Goal: Use online tool/utility: Use online tool/utility

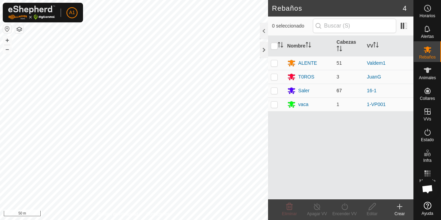
click at [297, 85] on div "Rebaños 4 0 seleccionado Nombre [PERSON_NAME] ALENTE 51 Valdem1 T0ROS 3 [PERSON…" at bounding box center [207, 110] width 414 height 220
click at [18, 27] on button "button" at bounding box center [19, 29] width 8 height 8
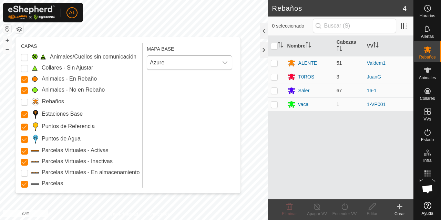
click at [225, 62] on icon "dropdown trigger" at bounding box center [225, 63] width 6 height 6
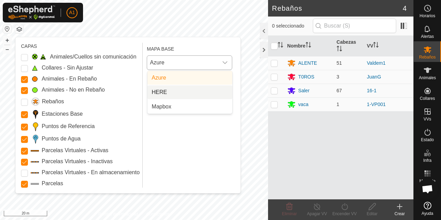
click at [188, 89] on li "HERE" at bounding box center [190, 92] width 85 height 14
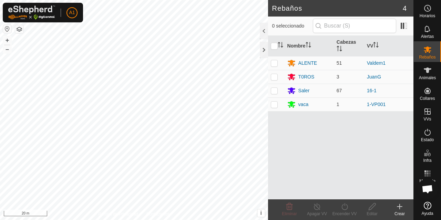
click at [19, 27] on button "button" at bounding box center [19, 29] width 8 height 8
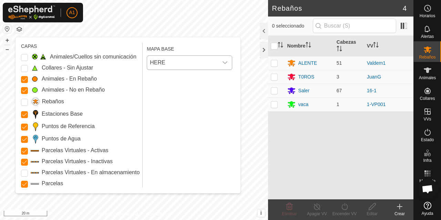
click at [224, 61] on icon "dropdown trigger" at bounding box center [225, 63] width 6 height 6
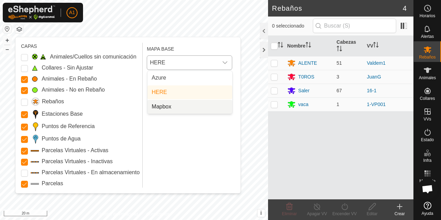
click at [178, 104] on li "Mapbox" at bounding box center [190, 107] width 85 height 14
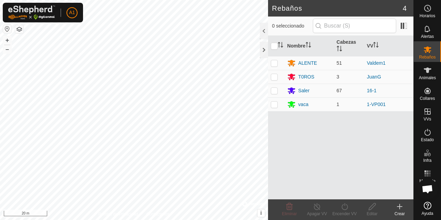
click at [19, 27] on button "button" at bounding box center [19, 29] width 8 height 8
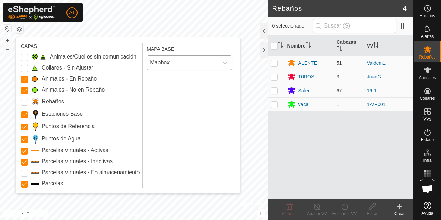
click at [225, 60] on icon "dropdown trigger" at bounding box center [225, 63] width 6 height 6
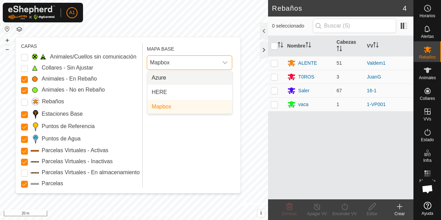
click at [187, 75] on li "Azure" at bounding box center [190, 78] width 85 height 14
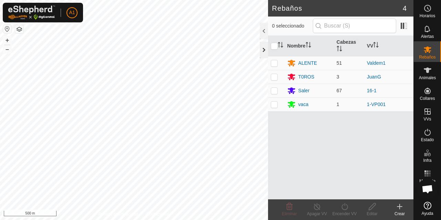
click at [263, 46] on div at bounding box center [264, 50] width 8 height 17
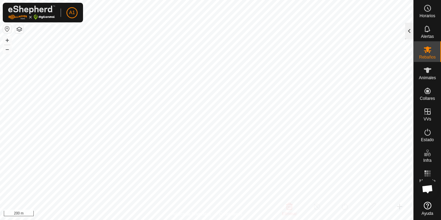
click at [411, 31] on div at bounding box center [409, 31] width 8 height 17
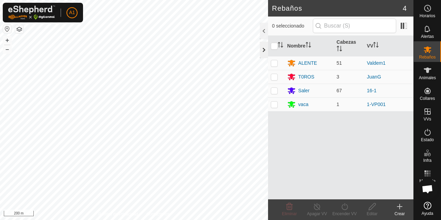
click at [262, 49] on div at bounding box center [264, 50] width 8 height 17
